Goal: Navigation & Orientation: Find specific page/section

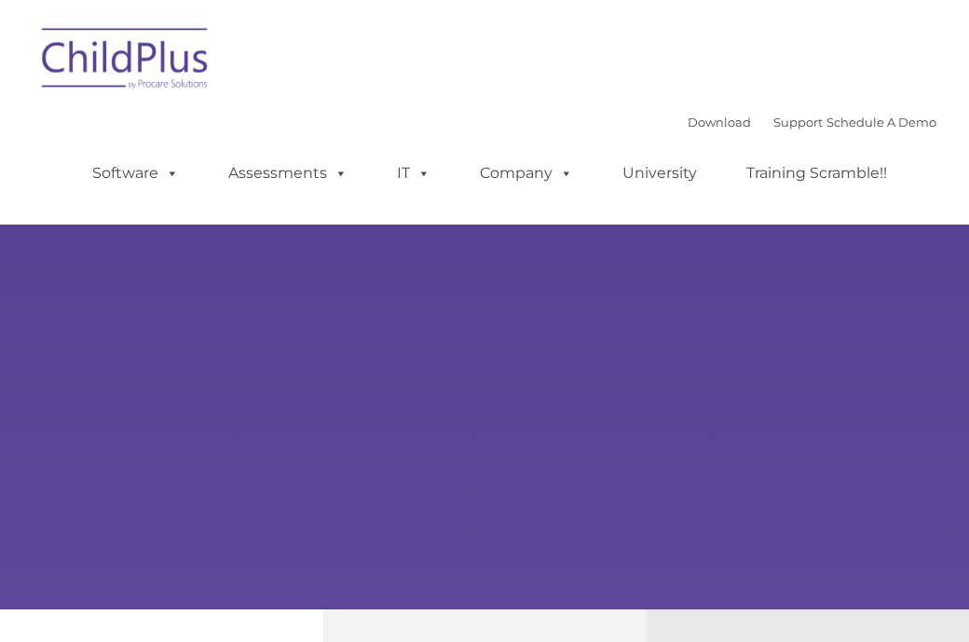
type input ""
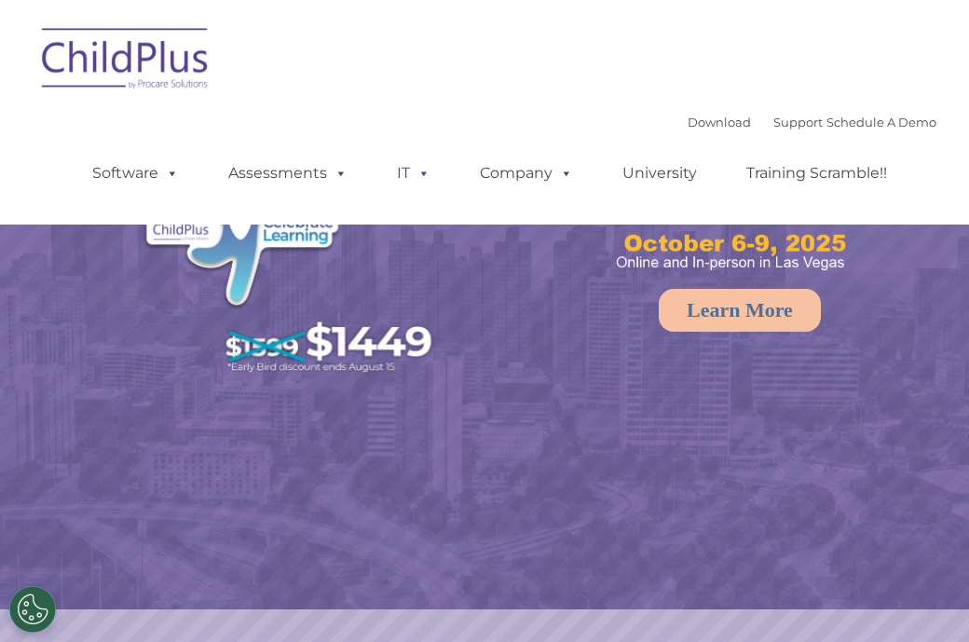
select select "MEDIUM"
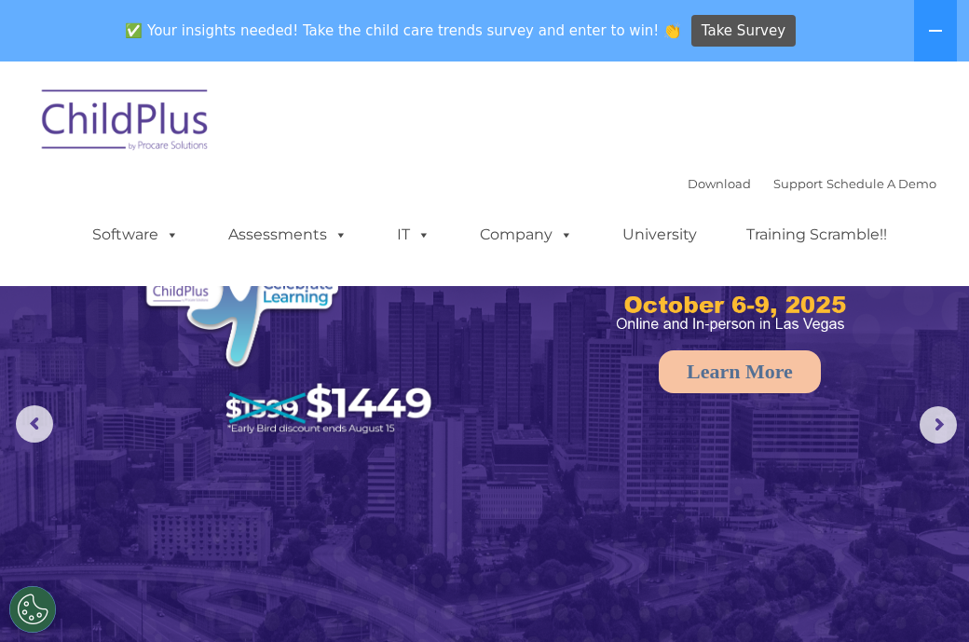
click at [155, 124] on img at bounding box center [126, 122] width 186 height 93
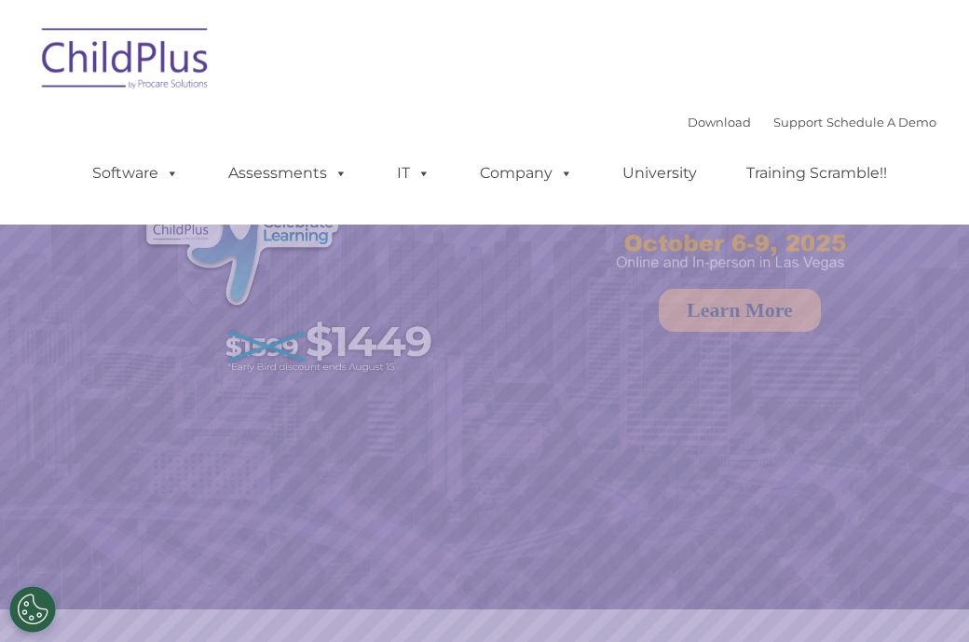
select select "MEDIUM"
